Goal: Information Seeking & Learning: Learn about a topic

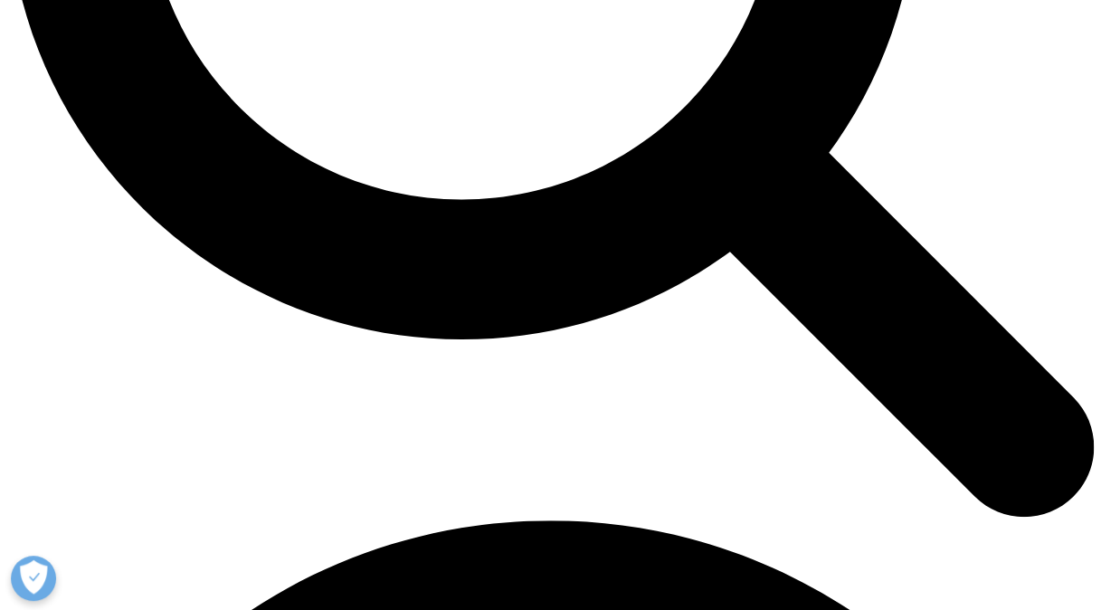
scroll to position [1696, 0]
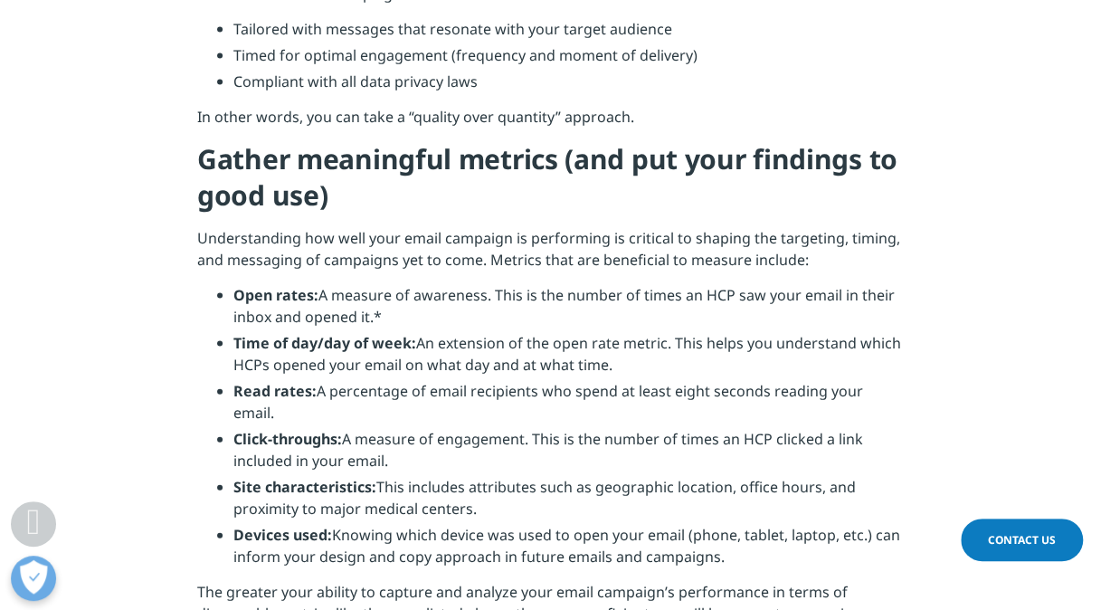
click at [512, 310] on li "Open rates: A measure of awareness. This is the number of times an HCP saw your…" at bounding box center [569, 312] width 671 height 57
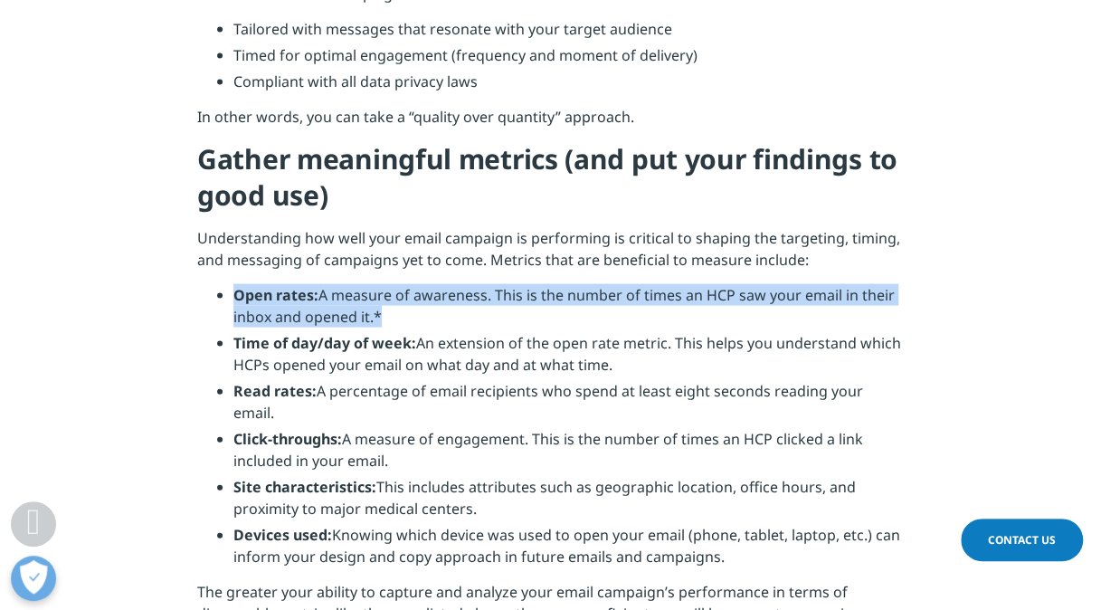
click at [512, 310] on li "Open rates: A measure of awareness. This is the number of times an HCP saw your…" at bounding box center [569, 312] width 671 height 57
click at [512, 310] on li "Open rates: A measure of awareness. This is the number of times an HCP saw your…" at bounding box center [569, 313] width 671 height 57
drag, startPoint x: 512, startPoint y: 310, endPoint x: 656, endPoint y: 408, distance: 174.0
click at [656, 408] on ul "Open rates: A measure of awareness. This is the number of times an HCP saw your…" at bounding box center [550, 433] width 707 height 297
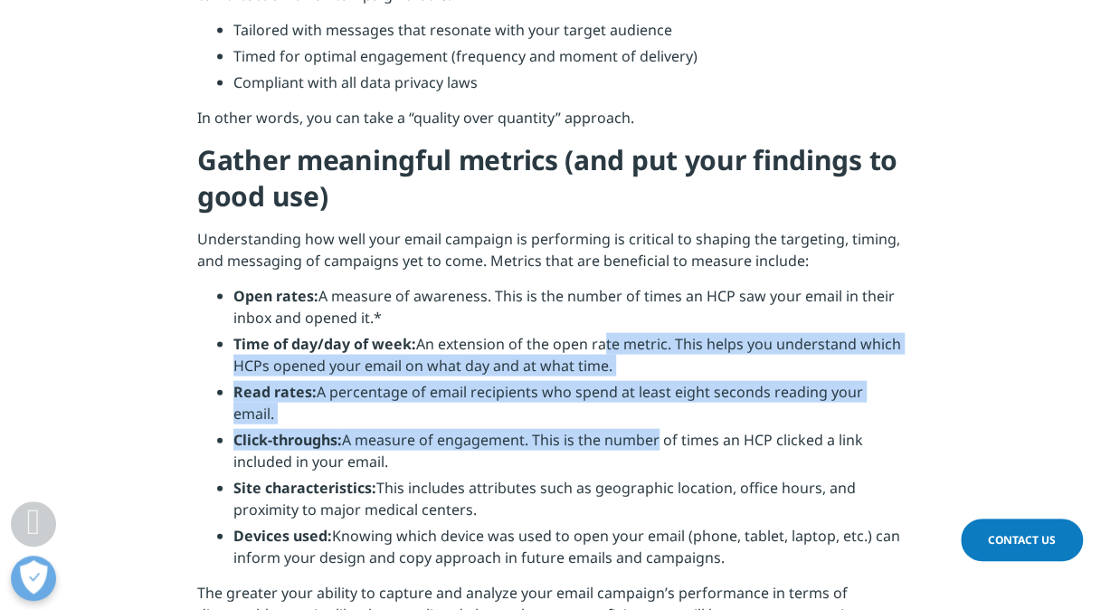
click at [656, 429] on li "Click-throughs: A measure of engagement. This is the number of times an HCP cli…" at bounding box center [569, 457] width 671 height 57
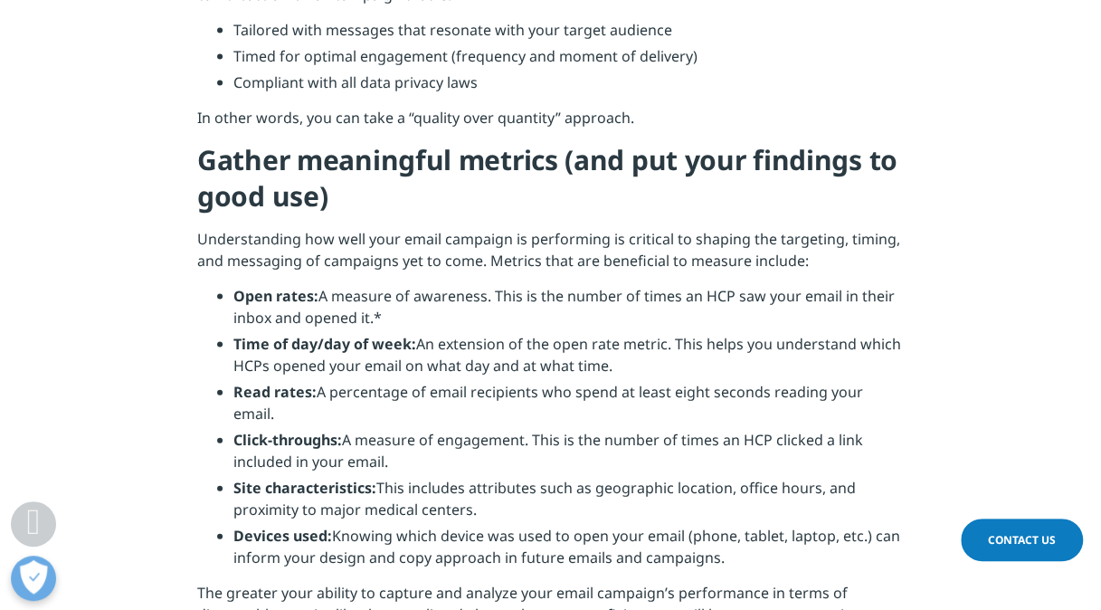
drag, startPoint x: 656, startPoint y: 408, endPoint x: 716, endPoint y: 443, distance: 69.4
click at [716, 443] on li "Click-throughs: A measure of engagement. This is the number of times an HCP cli…" at bounding box center [569, 457] width 671 height 57
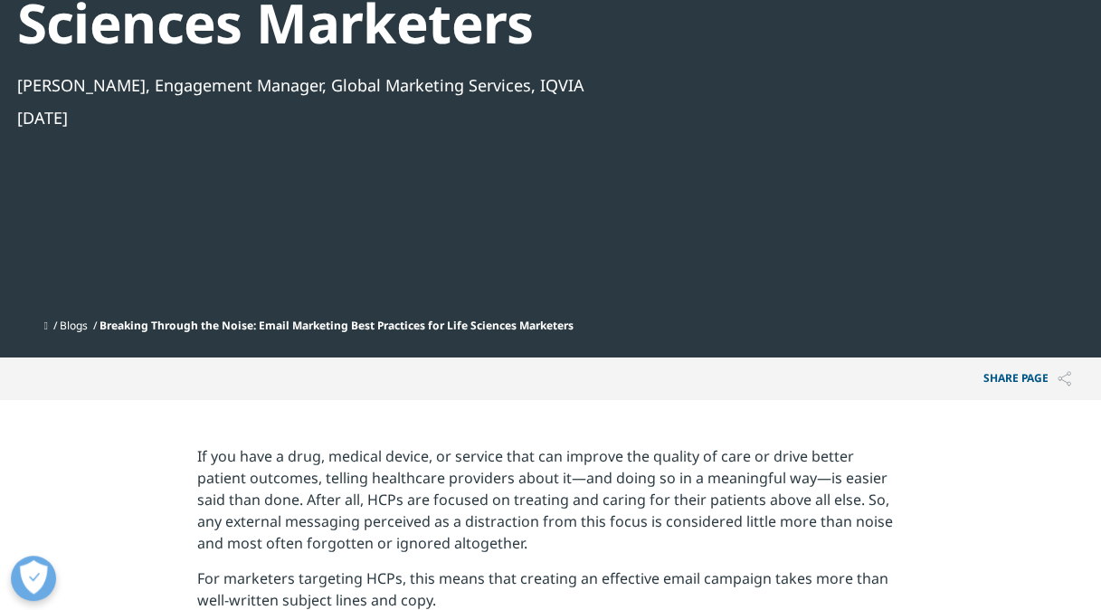
scroll to position [0, 0]
